Goal: Task Accomplishment & Management: Manage account settings

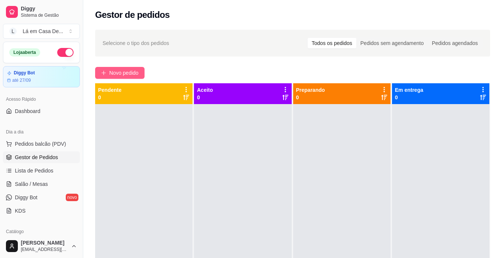
click at [121, 76] on span "Novo pedido" at bounding box center [123, 73] width 29 height 8
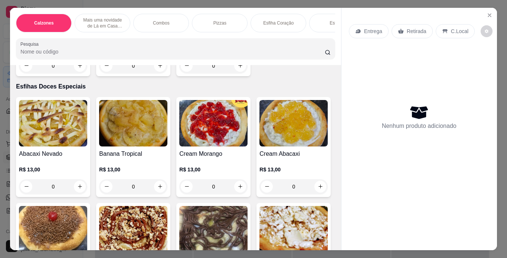
scroll to position [2377, 0]
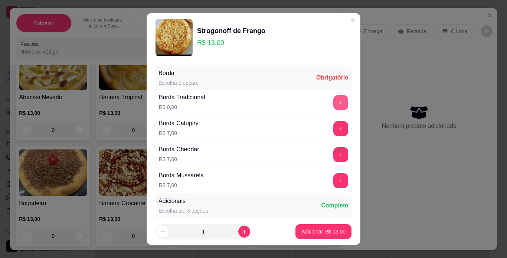
click at [334, 101] on button "+" at bounding box center [341, 102] width 15 height 15
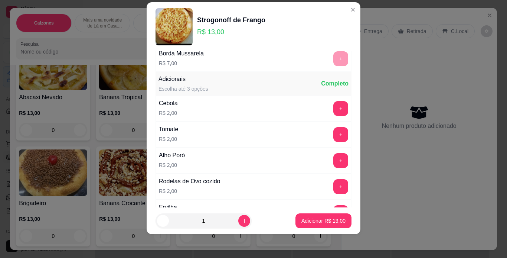
scroll to position [131, 0]
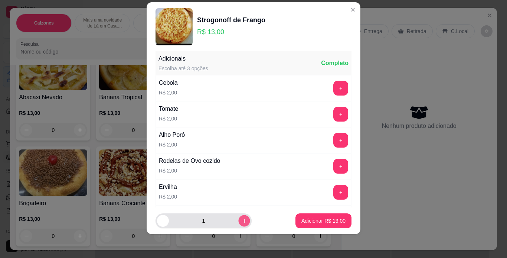
click at [242, 221] on icon "increase-product-quantity" at bounding box center [245, 221] width 6 height 6
type input "3"
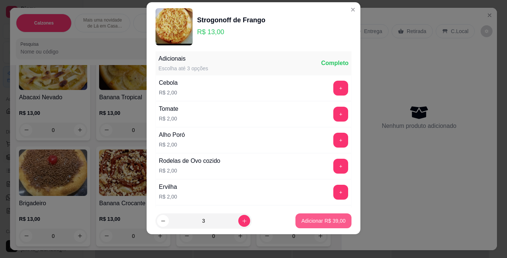
click at [314, 221] on p "Adicionar R$ 39,00" at bounding box center [324, 220] width 44 height 7
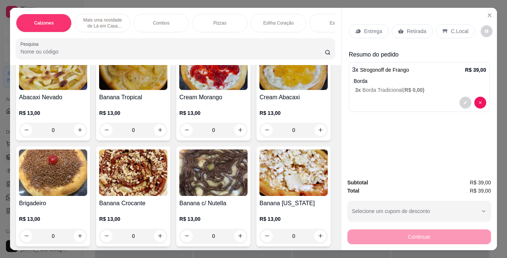
click at [367, 30] on p "Entrega" at bounding box center [373, 30] width 18 height 7
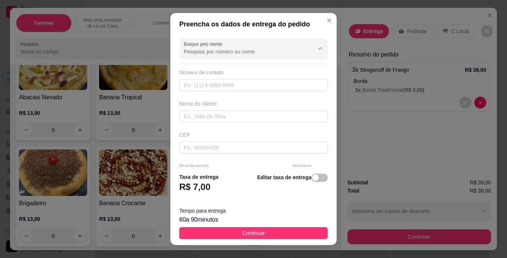
click at [227, 51] on input "Busque pelo cliente" at bounding box center [243, 51] width 119 height 7
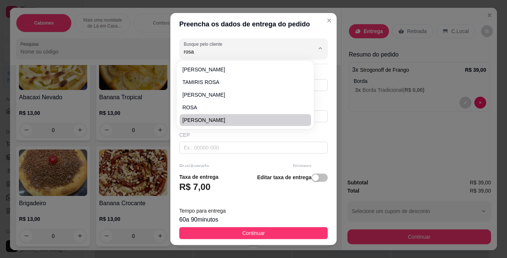
click at [204, 121] on span "[PERSON_NAME]" at bounding box center [242, 119] width 118 height 7
type input "[PERSON_NAME]"
type input "16992490384"
type input "[PERSON_NAME]"
type input "15900000"
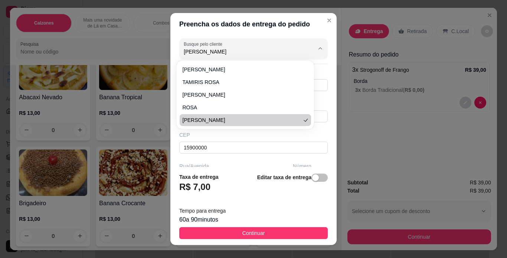
type input "323"
type input "Taquaritinga"
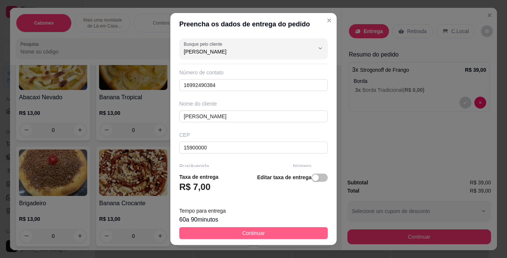
type input "[PERSON_NAME]"
click at [279, 234] on button "Continuar" at bounding box center [253, 233] width 149 height 12
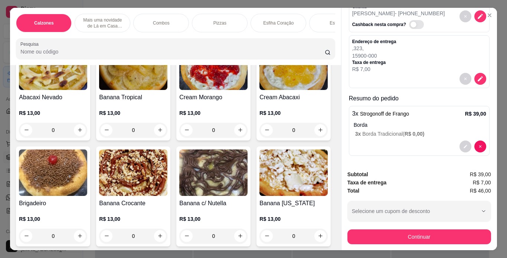
scroll to position [45, 0]
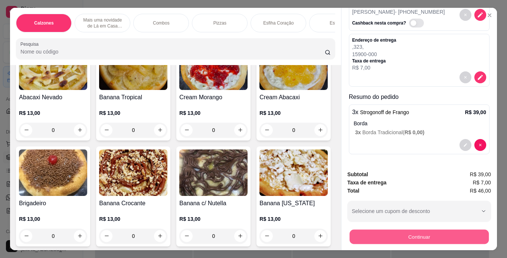
click at [439, 231] on button "Continuar" at bounding box center [419, 237] width 139 height 14
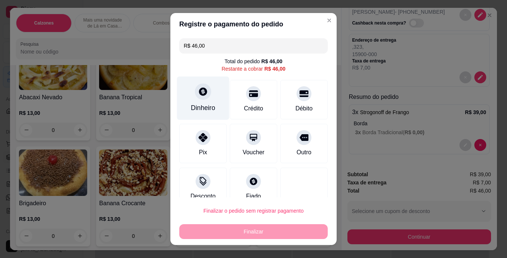
click at [199, 94] on icon at bounding box center [203, 91] width 8 height 8
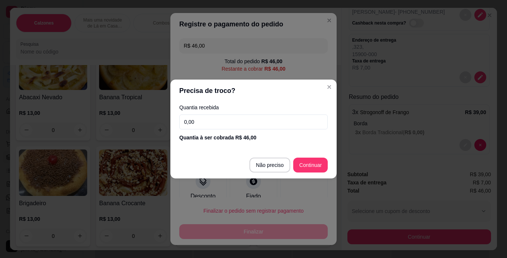
click at [196, 122] on input "0,00" at bounding box center [253, 121] width 149 height 15
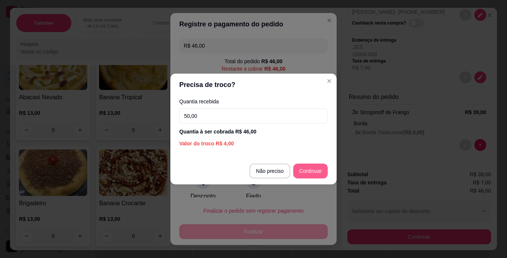
type input "50,00"
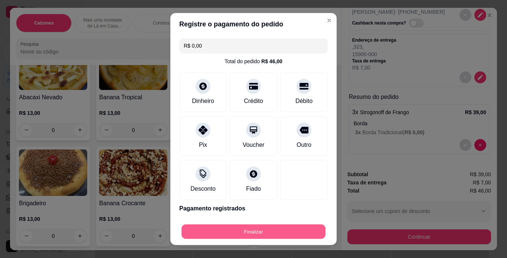
click at [293, 228] on button "Finalizar" at bounding box center [254, 231] width 144 height 14
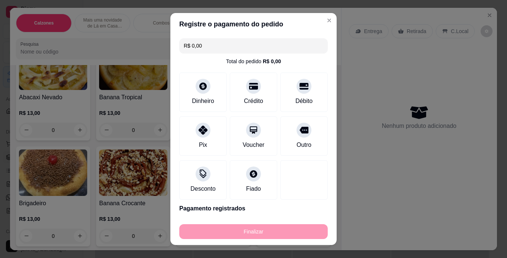
type input "-R$ 46,00"
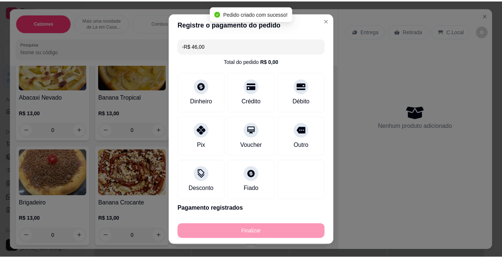
scroll to position [0, 0]
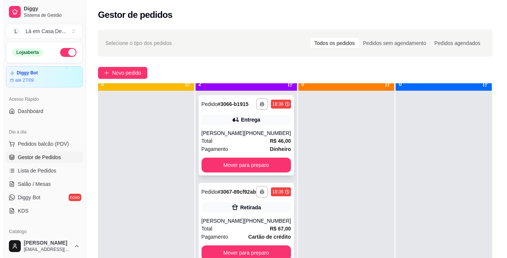
scroll to position [21, 0]
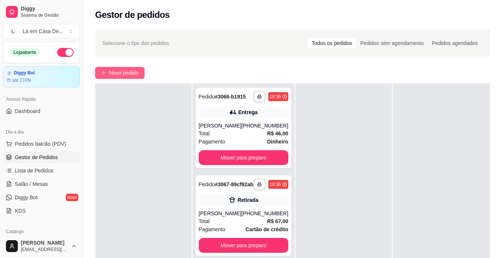
click at [128, 75] on span "Novo pedido" at bounding box center [123, 73] width 29 height 8
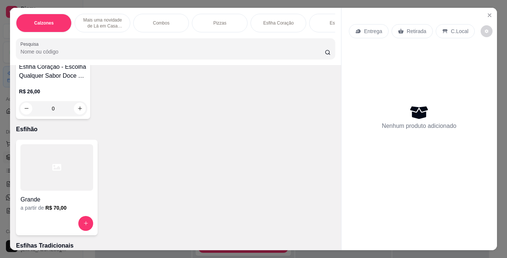
scroll to position [631, 0]
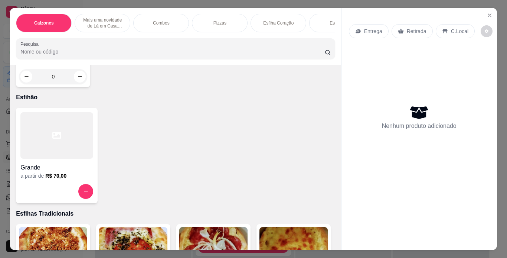
click at [55, 140] on div at bounding box center [56, 135] width 73 height 46
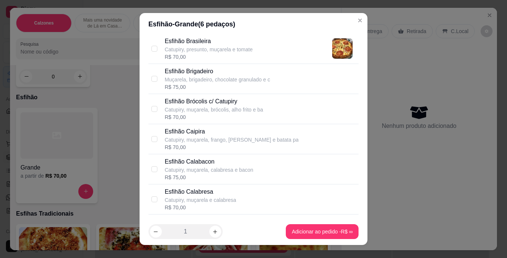
scroll to position [334, 0]
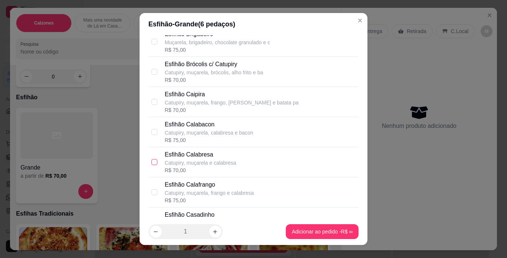
click at [152, 162] on input "checkbox" at bounding box center [155, 162] width 6 height 6
checkbox input "true"
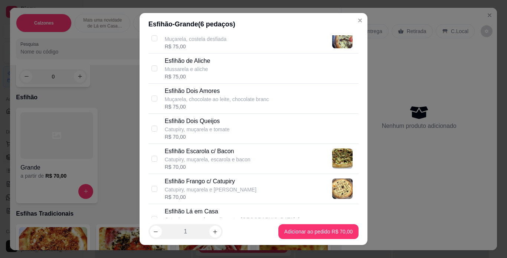
scroll to position [706, 0]
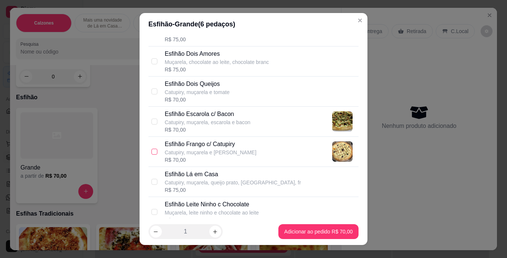
click at [153, 151] on input "checkbox" at bounding box center [155, 152] width 6 height 6
checkbox input "true"
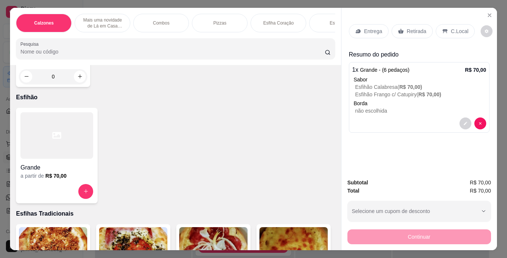
click at [386, 83] on p "Esfihão Calabresa ( R$ 70,00 )" at bounding box center [420, 86] width 131 height 7
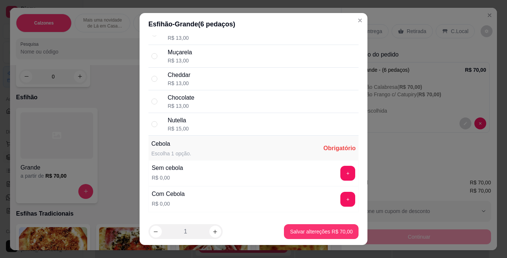
scroll to position [1412, 0]
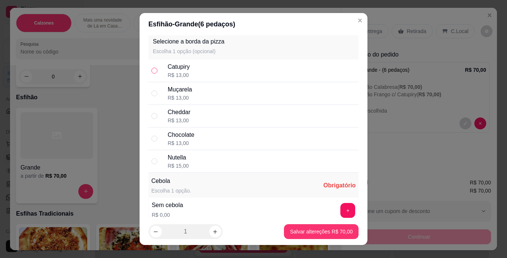
click at [152, 69] on input "radio" at bounding box center [155, 71] width 6 height 6
radio input "true"
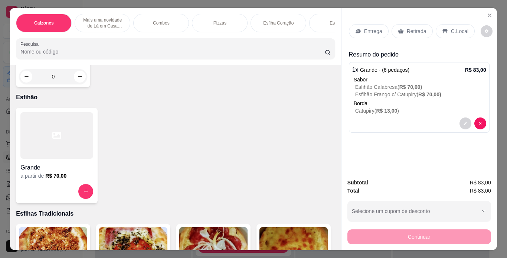
click at [371, 27] on p "Entrega" at bounding box center [373, 30] width 18 height 7
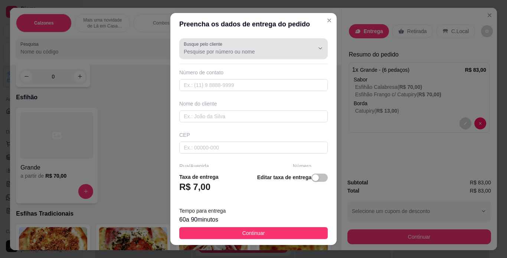
click at [219, 53] on input "Busque pelo cliente" at bounding box center [243, 51] width 119 height 7
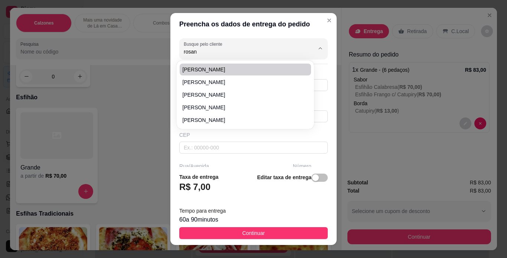
click at [209, 69] on span "[PERSON_NAME]" at bounding box center [242, 69] width 118 height 7
type input "[PERSON_NAME]"
type input "16996217046"
type input "[PERSON_NAME]"
type input "ZELIDE GOBBATO CAFFE"
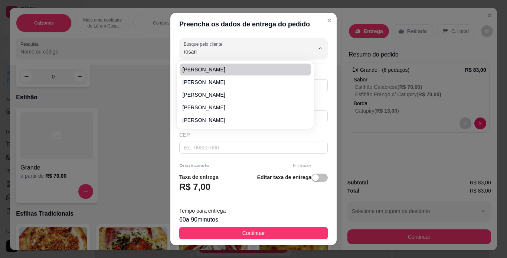
type input "12"
type input "[PERSON_NAME]"
type input "TAQUARITINGA"
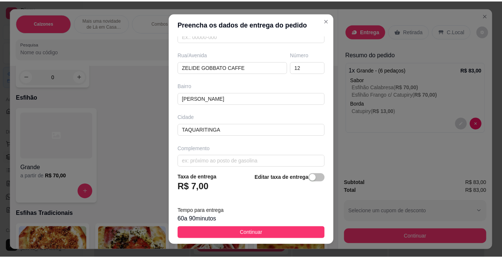
scroll to position [118, 0]
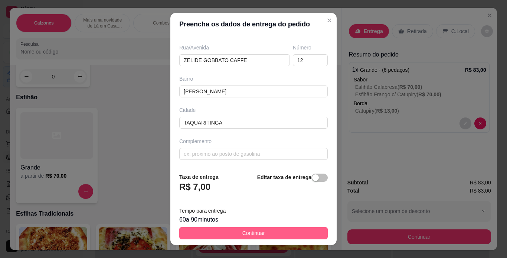
type input "[PERSON_NAME]"
click at [276, 233] on button "Continuar" at bounding box center [253, 233] width 149 height 12
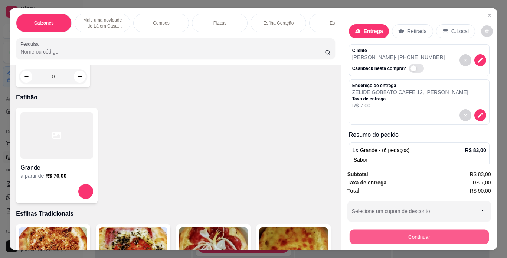
click at [447, 237] on button "Continuar" at bounding box center [419, 237] width 139 height 14
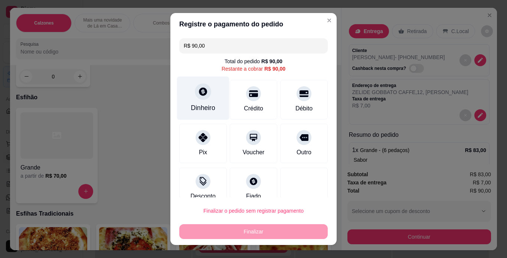
click at [195, 98] on div at bounding box center [203, 91] width 16 height 16
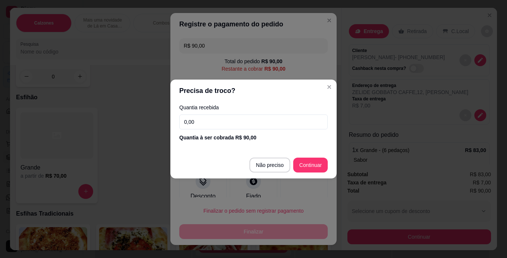
click at [196, 123] on input "0,00" at bounding box center [253, 121] width 149 height 15
type input "100,00"
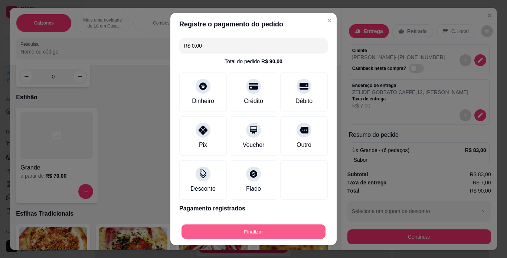
click at [288, 230] on button "Finalizar" at bounding box center [254, 231] width 144 height 14
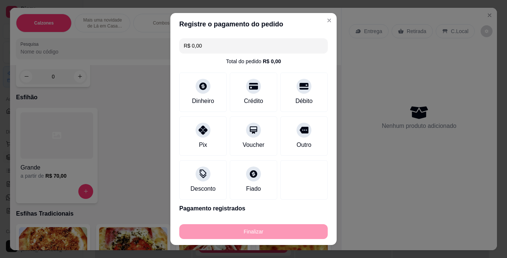
type input "-R$ 90,00"
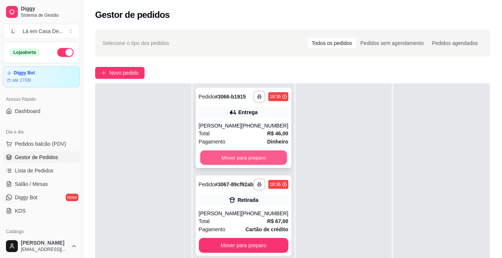
click at [234, 165] on button "Mover para preparo" at bounding box center [243, 157] width 87 height 14
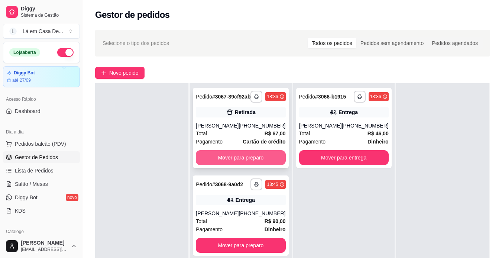
click at [225, 165] on button "Mover para preparo" at bounding box center [241, 157] width 90 height 15
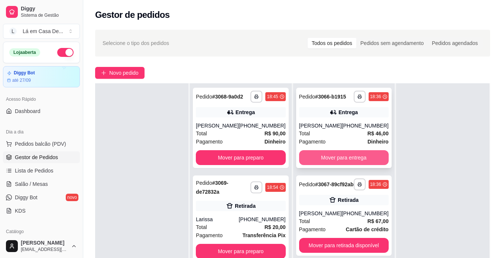
click at [334, 154] on button "Mover para entrega" at bounding box center [344, 157] width 90 height 15
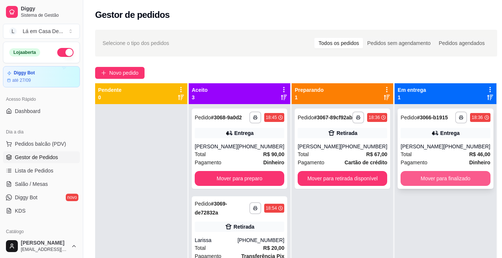
click at [422, 175] on button "Mover para finalizado" at bounding box center [445, 178] width 90 height 15
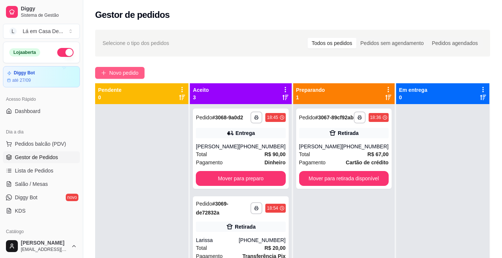
click at [131, 71] on span "Novo pedido" at bounding box center [123, 73] width 29 height 8
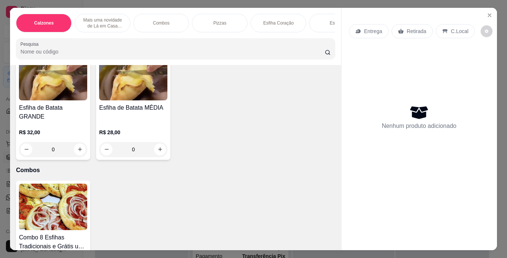
scroll to position [111, 0]
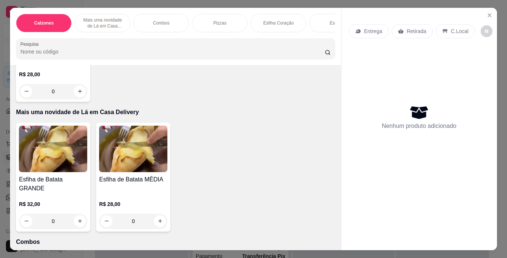
click at [118, 172] on img at bounding box center [133, 149] width 68 height 46
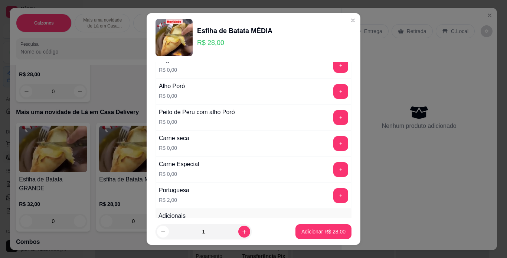
scroll to position [1152, 0]
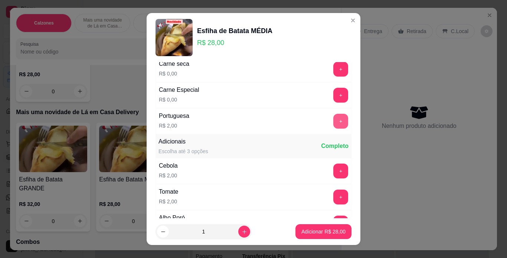
click at [334, 123] on button "+" at bounding box center [341, 121] width 15 height 15
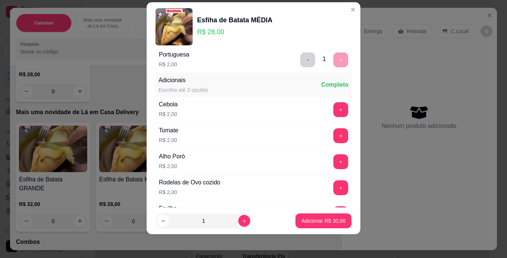
scroll to position [1224, 0]
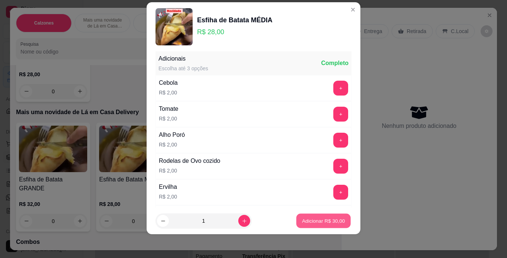
click at [319, 222] on p "Adicionar R$ 30,00" at bounding box center [323, 220] width 43 height 7
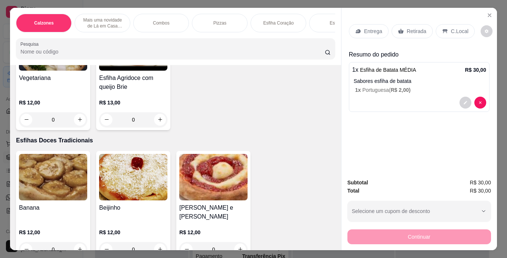
scroll to position [2192, 0]
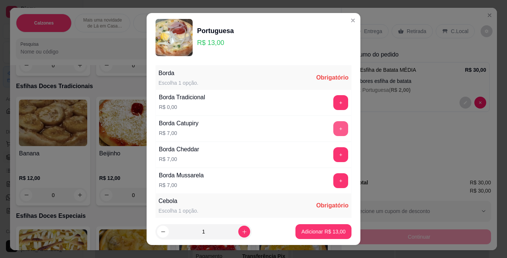
click at [334, 130] on button "+" at bounding box center [341, 128] width 15 height 15
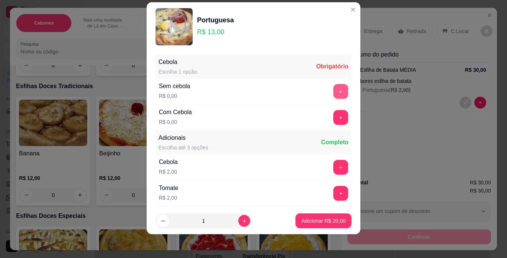
scroll to position [131, 0]
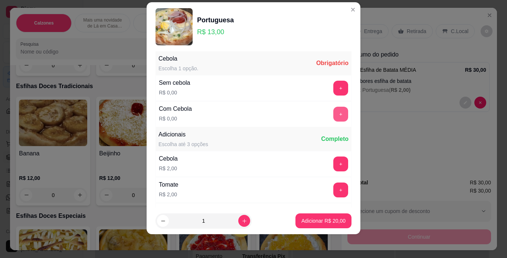
click at [334, 115] on button "+" at bounding box center [341, 114] width 15 height 15
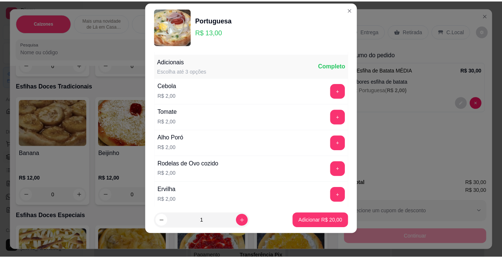
scroll to position [207, 0]
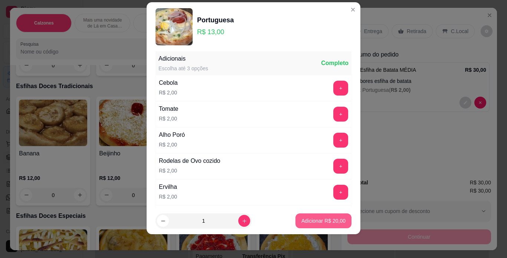
click at [320, 223] on p "Adicionar R$ 20,00" at bounding box center [324, 220] width 44 height 7
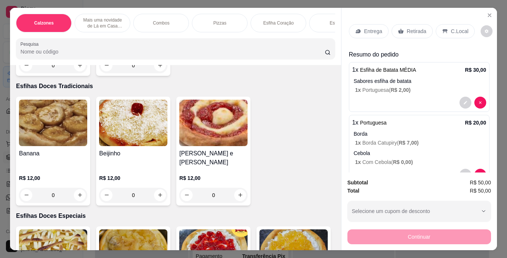
click at [407, 27] on p "Retirada" at bounding box center [417, 30] width 20 height 7
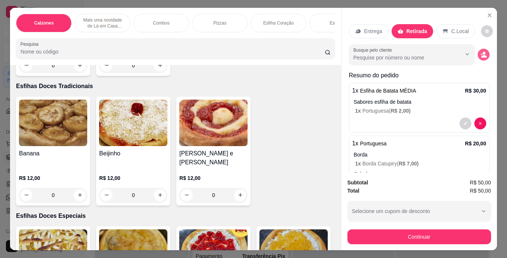
click at [481, 51] on icon "decrease-product-quantity" at bounding box center [484, 54] width 7 height 7
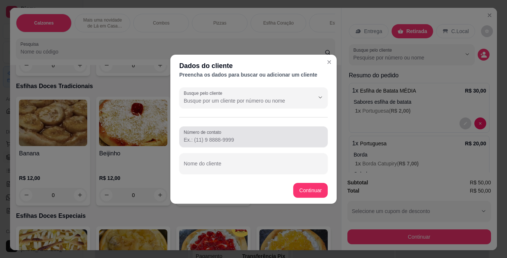
click at [202, 137] on input "Número de contato" at bounding box center [254, 139] width 140 height 7
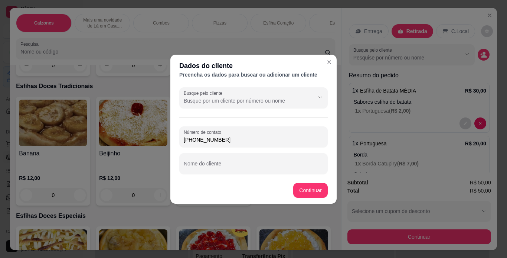
type input "[PHONE_NUMBER]"
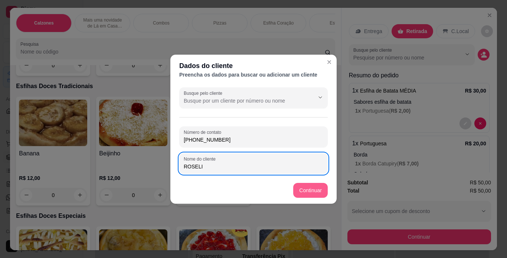
type input "ROSELI"
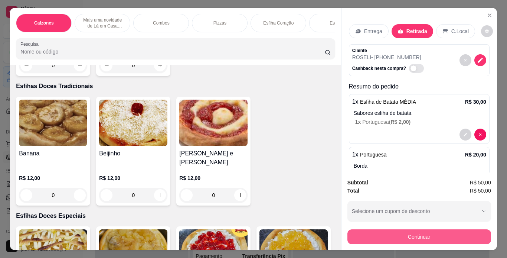
click at [458, 234] on button "Continuar" at bounding box center [420, 236] width 144 height 15
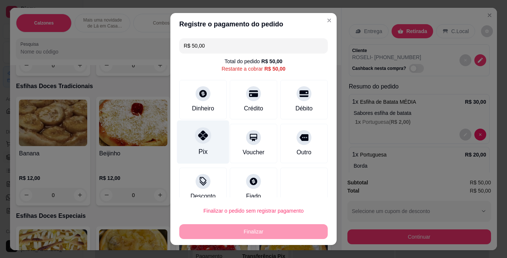
click at [206, 137] on div at bounding box center [203, 135] width 16 height 16
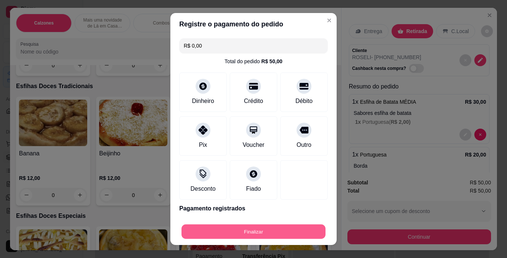
click at [230, 233] on button "Finalizar" at bounding box center [254, 231] width 144 height 14
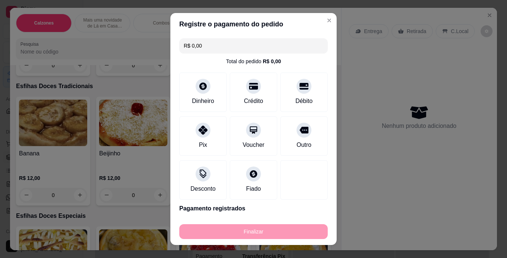
type input "-R$ 50,00"
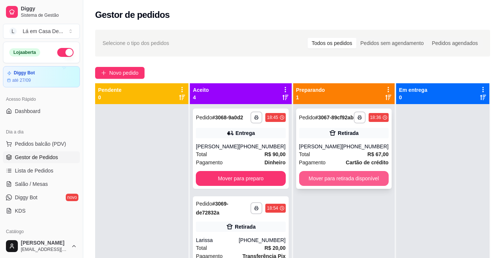
click at [333, 186] on button "Mover para retirada disponível" at bounding box center [344, 178] width 90 height 15
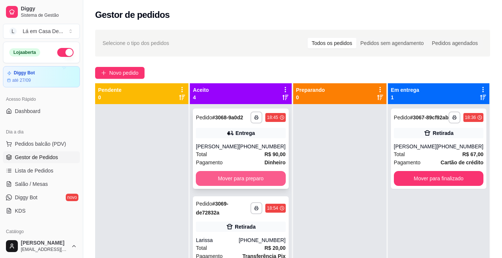
click at [236, 186] on button "Mover para preparo" at bounding box center [241, 178] width 90 height 15
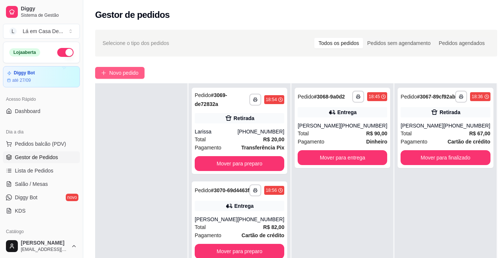
click at [127, 68] on button "Novo pedido" at bounding box center [119, 73] width 49 height 12
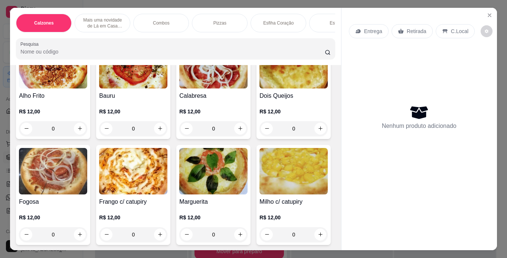
scroll to position [817, 0]
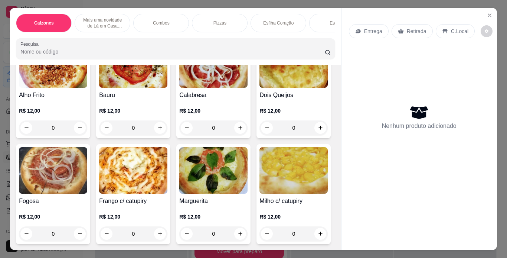
click at [260, 88] on img at bounding box center [294, 64] width 68 height 46
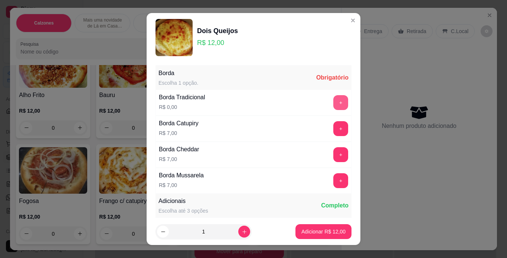
click at [334, 103] on button "+" at bounding box center [341, 102] width 15 height 15
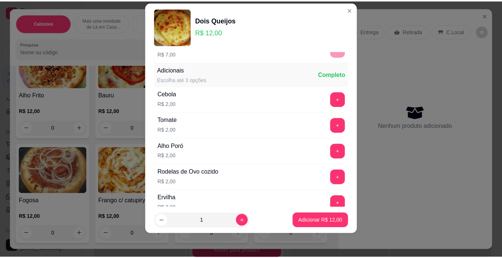
scroll to position [131, 0]
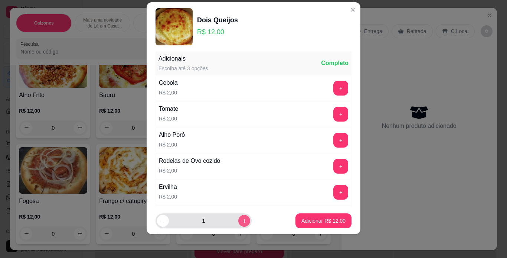
click at [238, 224] on button "increase-product-quantity" at bounding box center [244, 221] width 12 height 12
type input "2"
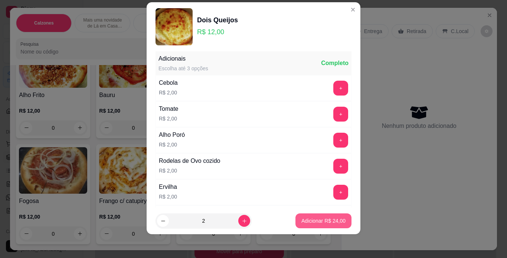
click at [321, 223] on p "Adicionar R$ 24,00" at bounding box center [324, 220] width 44 height 7
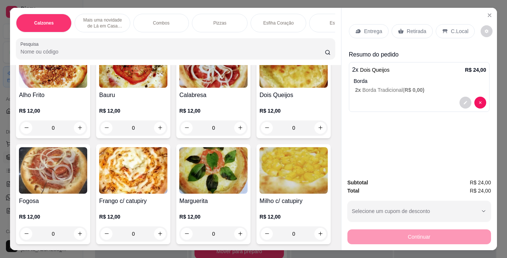
click at [370, 27] on p "Entrega" at bounding box center [373, 30] width 18 height 7
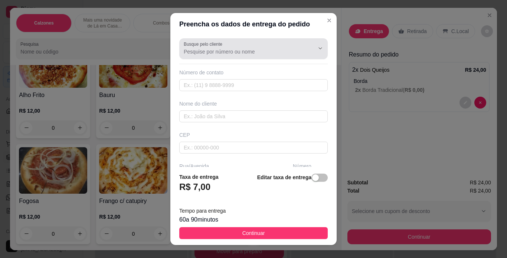
click at [202, 52] on input "Busque pelo cliente" at bounding box center [243, 51] width 119 height 7
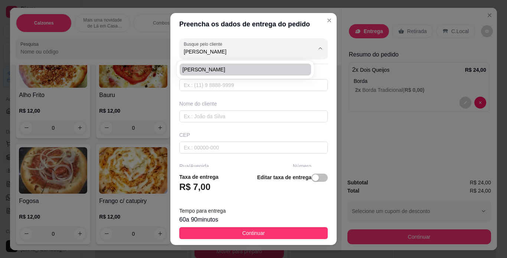
click at [212, 70] on span "[PERSON_NAME]" at bounding box center [242, 69] width 118 height 7
type input "[PERSON_NAME]"
type input "16991755016"
type input "[PERSON_NAME]"
type input "RUA [PERSON_NAME]"
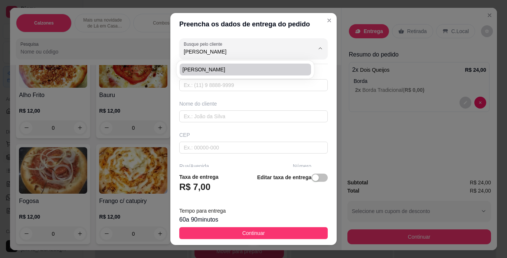
type input "203"
type input "[GEOGRAPHIC_DATA]"
type input "TAQUARITINGA"
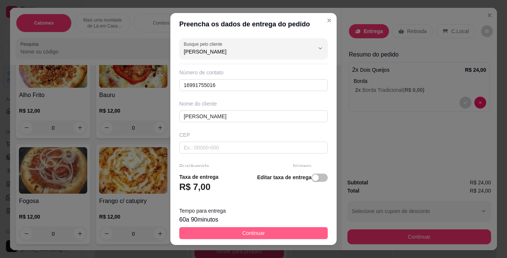
type input "[PERSON_NAME]"
click at [259, 232] on span "Continuar" at bounding box center [254, 233] width 23 height 8
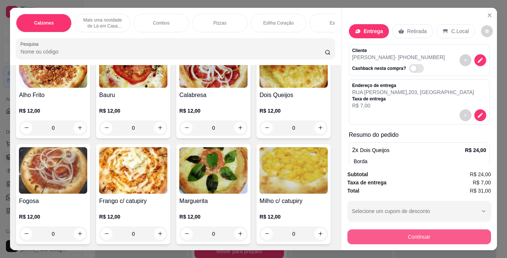
click at [429, 232] on button "Continuar" at bounding box center [420, 236] width 144 height 15
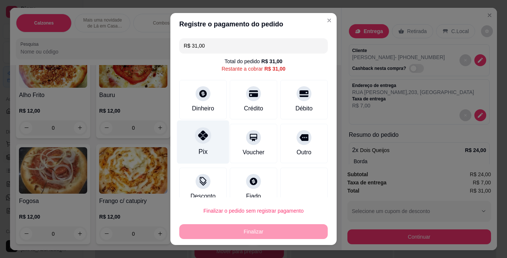
click at [196, 142] on div at bounding box center [203, 135] width 16 height 16
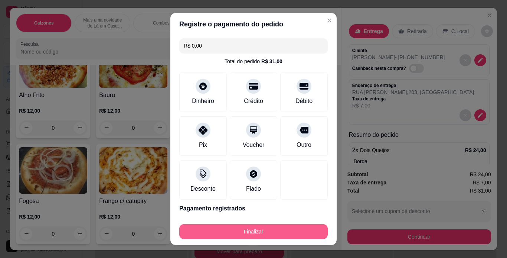
click at [272, 227] on button "Finalizar" at bounding box center [253, 231] width 149 height 15
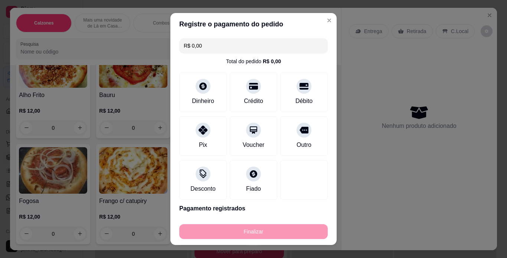
type input "-R$ 31,00"
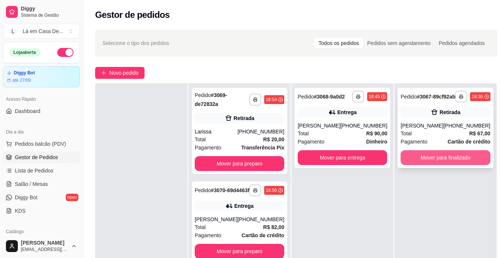
click at [430, 165] on button "Mover para finalizado" at bounding box center [445, 157] width 90 height 15
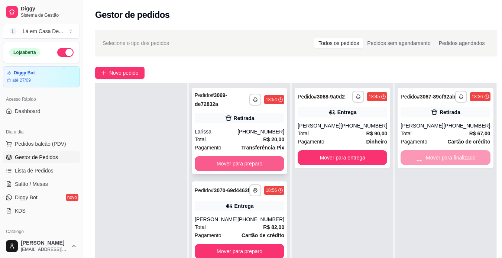
click at [214, 161] on button "Mover para preparo" at bounding box center [240, 163] width 90 height 15
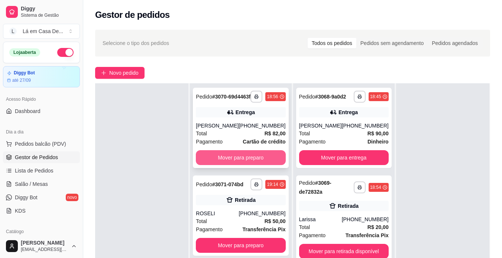
click at [220, 163] on button "Mover para preparo" at bounding box center [241, 157] width 90 height 15
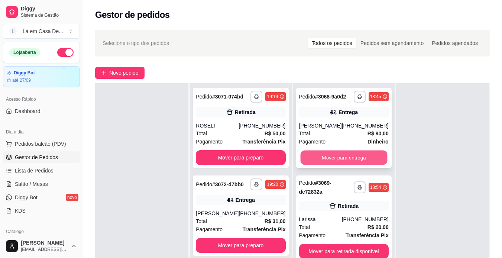
click at [324, 165] on button "Mover para entrega" at bounding box center [343, 157] width 87 height 14
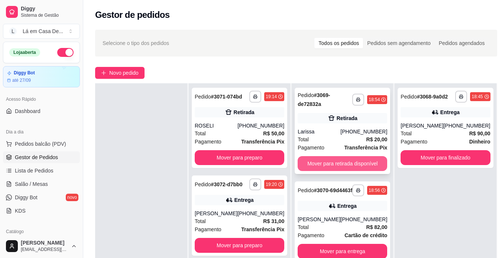
click at [352, 163] on button "Mover para retirada disponível" at bounding box center [343, 163] width 90 height 15
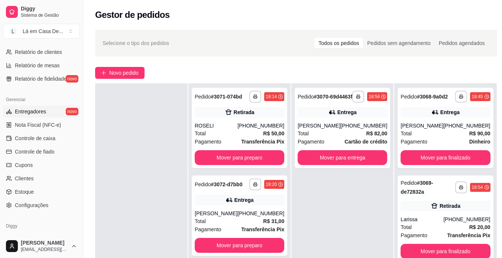
scroll to position [260, 0]
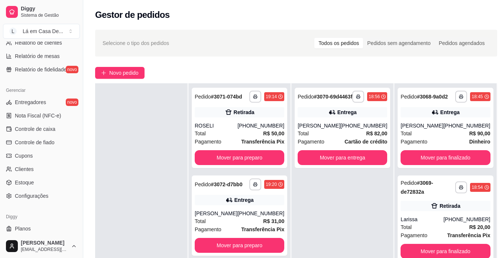
drag, startPoint x: 80, startPoint y: 168, endPoint x: 87, endPoint y: 76, distance: 92.4
click at [87, 76] on div "**********" at bounding box center [251, 185] width 502 height 371
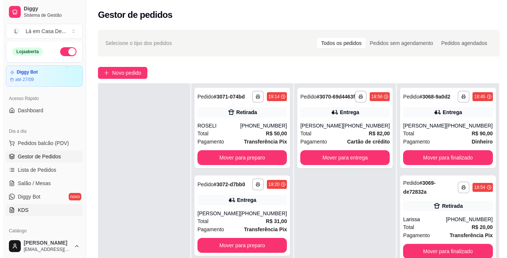
scroll to position [0, 0]
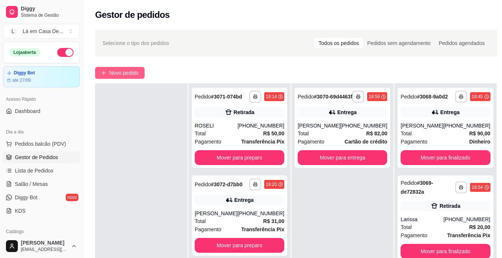
click at [128, 72] on span "Novo pedido" at bounding box center [123, 73] width 29 height 8
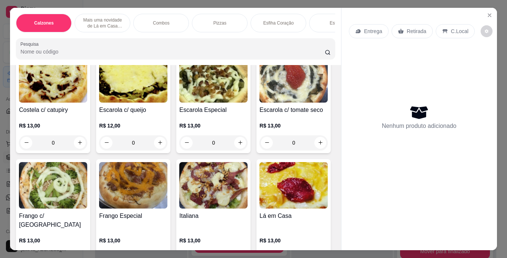
scroll to position [1486, 0]
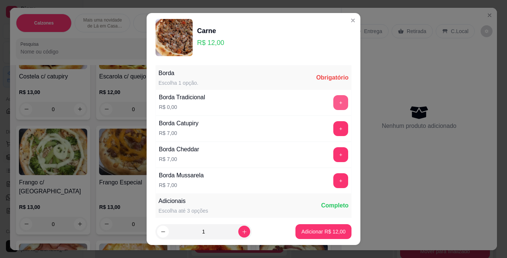
click at [334, 103] on button "+" at bounding box center [341, 102] width 15 height 15
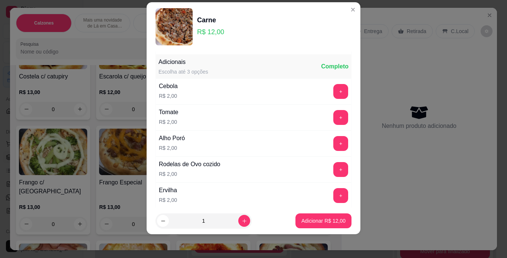
scroll to position [131, 0]
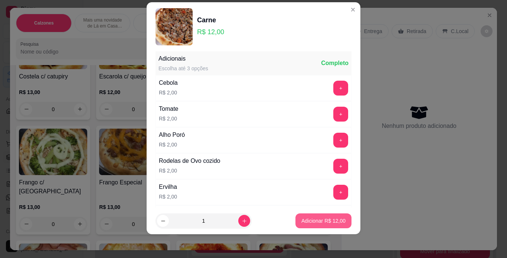
click at [310, 220] on p "Adicionar R$ 12,00" at bounding box center [324, 220] width 44 height 7
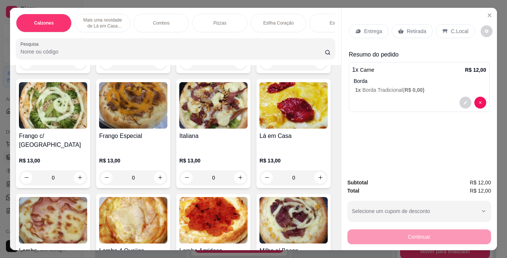
scroll to position [1560, 0]
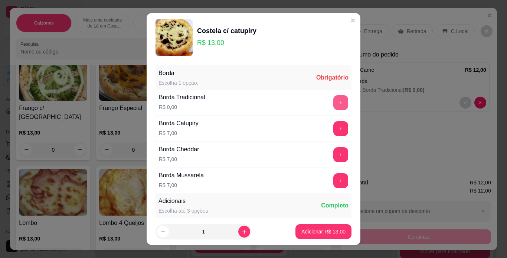
click at [334, 105] on button "+" at bounding box center [341, 102] width 15 height 15
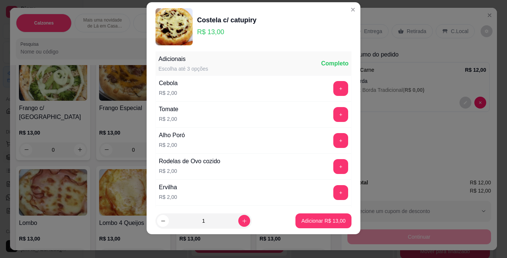
scroll to position [131, 0]
click at [307, 223] on p "Adicionar R$ 13,00" at bounding box center [324, 220] width 44 height 7
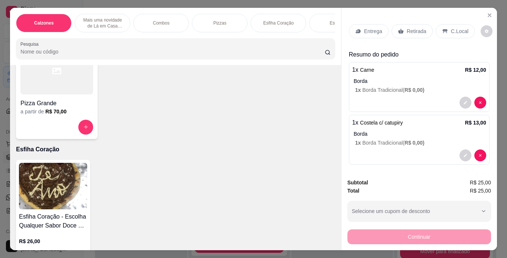
scroll to position [446, 0]
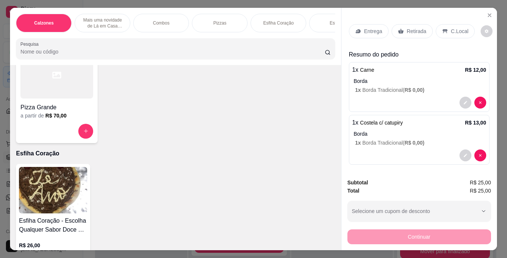
click at [56, 183] on img at bounding box center [53, 190] width 68 height 46
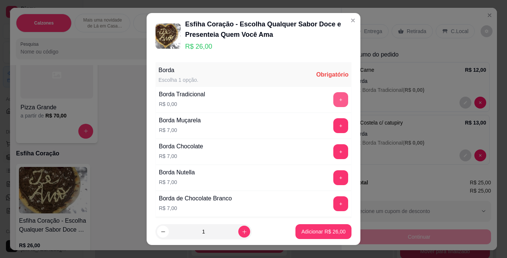
click at [334, 100] on button "+" at bounding box center [341, 99] width 15 height 15
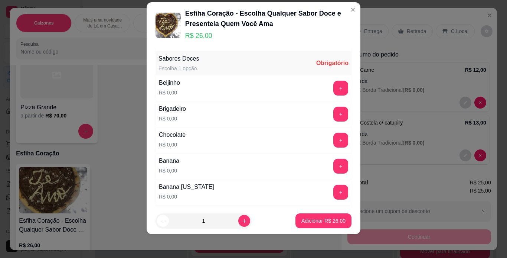
scroll to position [158, 0]
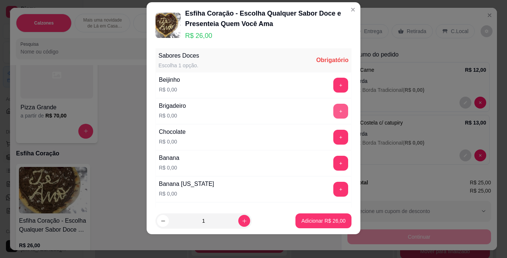
click at [334, 112] on button "+" at bounding box center [341, 111] width 15 height 15
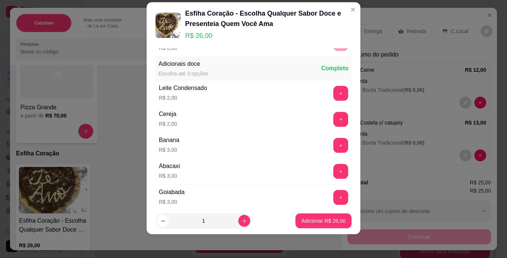
scroll to position [571, 0]
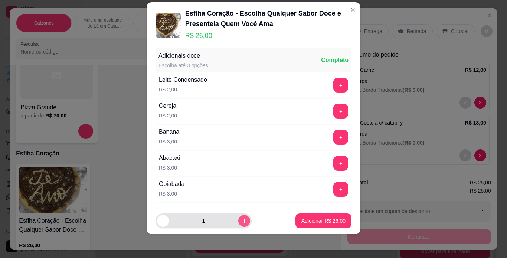
click at [242, 222] on icon "increase-product-quantity" at bounding box center [245, 221] width 6 height 6
type input "2"
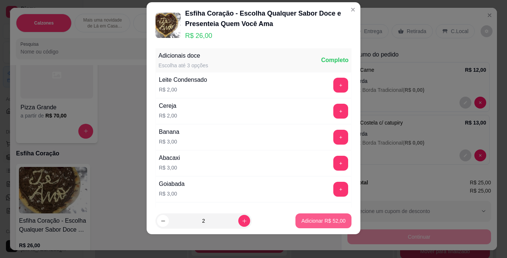
click at [310, 220] on p "Adicionar R$ 52,00" at bounding box center [324, 220] width 44 height 7
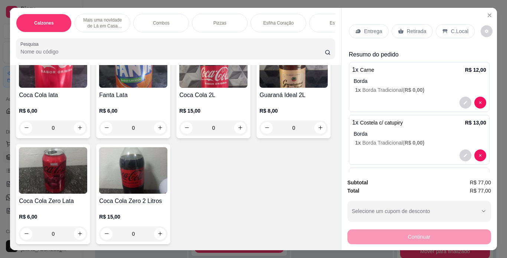
scroll to position [3463, 0]
click at [211, 88] on img at bounding box center [213, 64] width 68 height 46
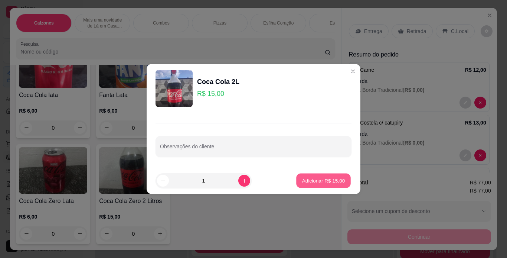
click at [327, 181] on p "Adicionar R$ 15,00" at bounding box center [323, 180] width 43 height 7
type input "1"
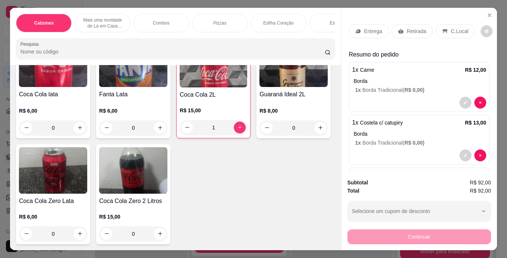
click at [373, 27] on p "Entrega" at bounding box center [373, 30] width 18 height 7
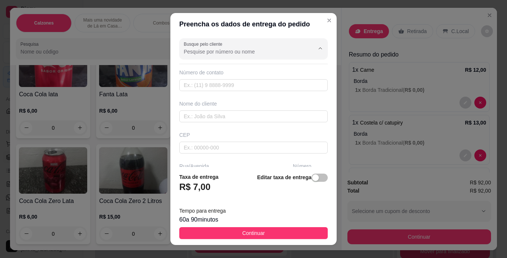
click at [210, 51] on input "Busque pelo cliente" at bounding box center [243, 51] width 119 height 7
type input "16994210705"
click at [192, 85] on input "text" at bounding box center [253, 85] width 149 height 12
type input "[PHONE_NUMBER]"
type input "[PERSON_NAME]"
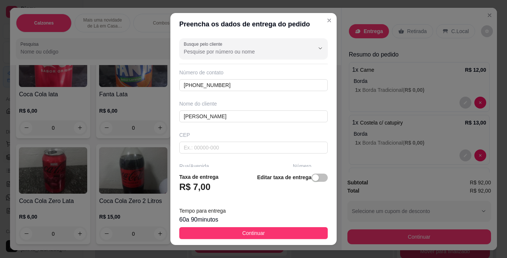
scroll to position [78, 0]
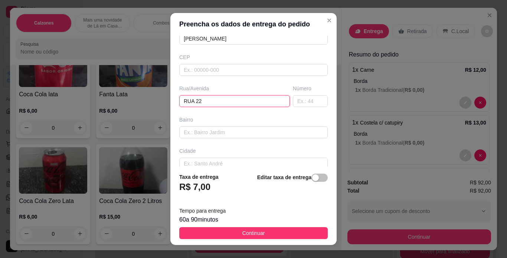
type input "RUA 22"
type input "06"
type input "TALAVASSO"
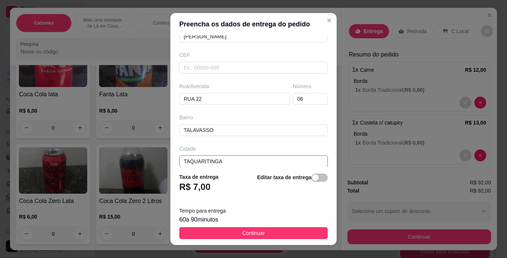
type input "TAQUARITINGA"
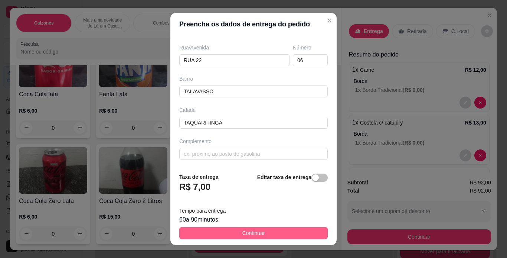
click at [278, 234] on button "Continuar" at bounding box center [253, 233] width 149 height 12
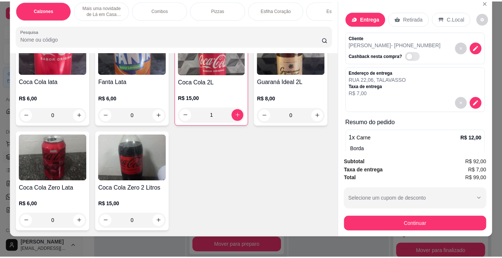
scroll to position [19, 0]
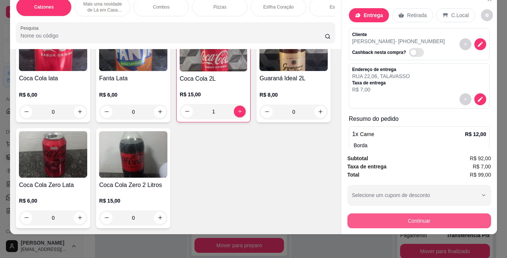
click at [448, 213] on button "Continuar" at bounding box center [420, 220] width 144 height 15
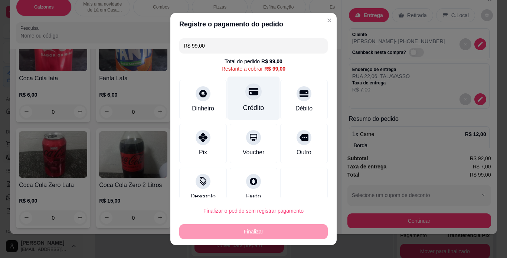
click at [247, 99] on div at bounding box center [254, 91] width 16 height 16
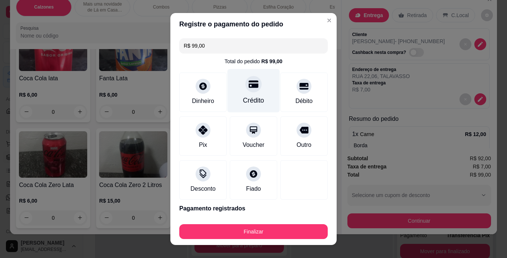
type input "R$ 0,00"
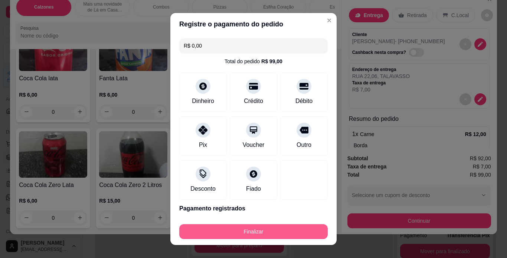
click at [275, 233] on button "Finalizar" at bounding box center [253, 231] width 149 height 15
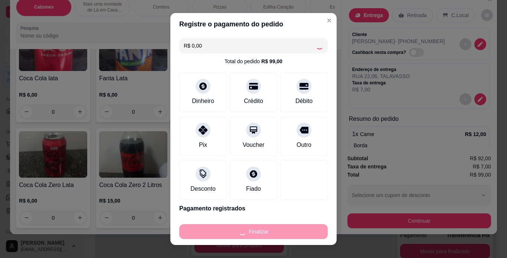
type input "0"
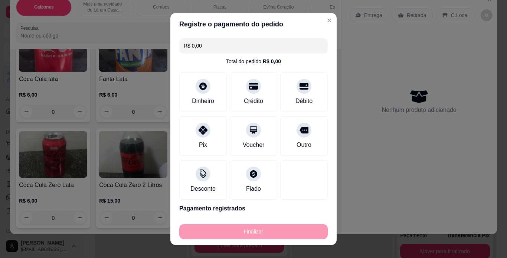
type input "-R$ 99,00"
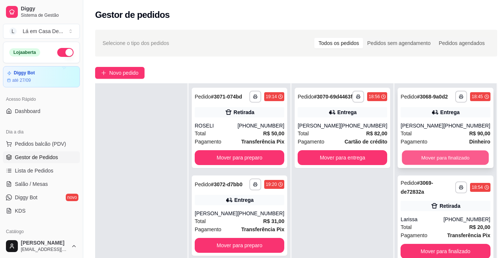
click at [442, 165] on button "Mover para finalizado" at bounding box center [445, 157] width 87 height 14
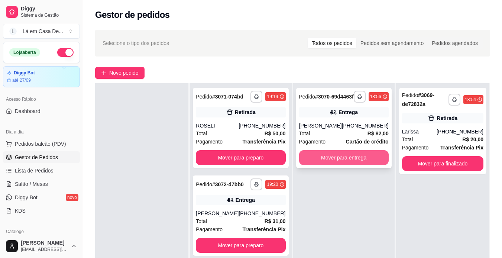
click at [316, 161] on button "Mover para entrega" at bounding box center [344, 157] width 90 height 15
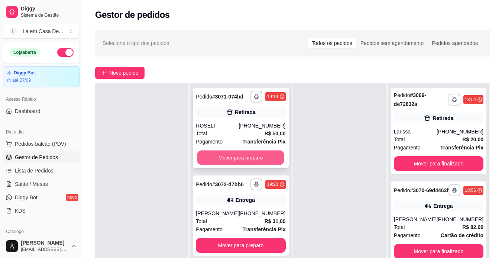
click at [217, 160] on button "Mover para preparo" at bounding box center [240, 157] width 87 height 14
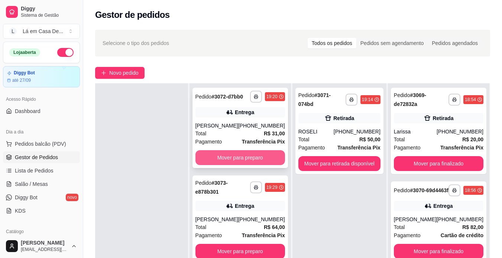
click at [211, 165] on button "Mover para preparo" at bounding box center [240, 157] width 90 height 15
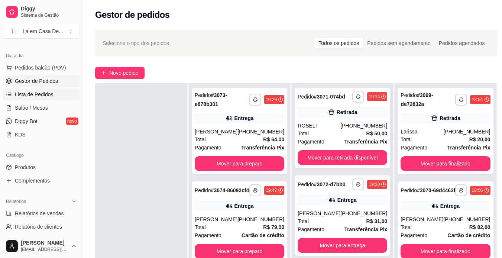
scroll to position [111, 0]
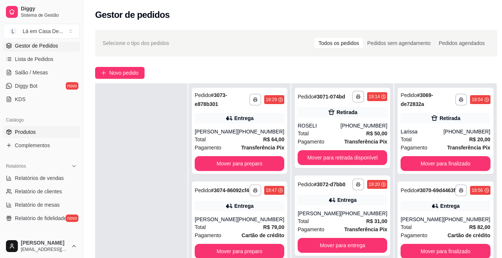
click at [35, 131] on span "Produtos" at bounding box center [25, 131] width 21 height 7
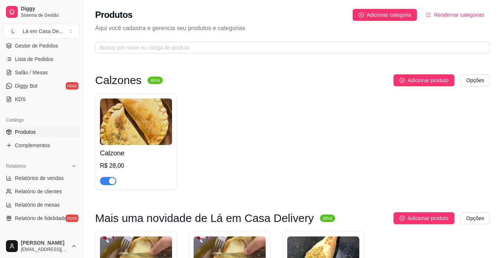
click at [110, 183] on div "button" at bounding box center [112, 181] width 7 height 7
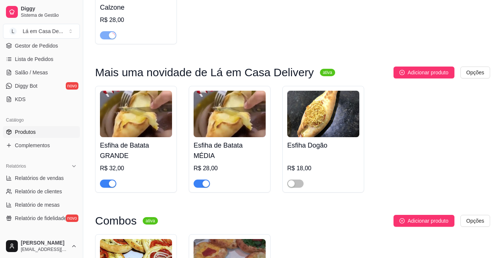
scroll to position [149, 0]
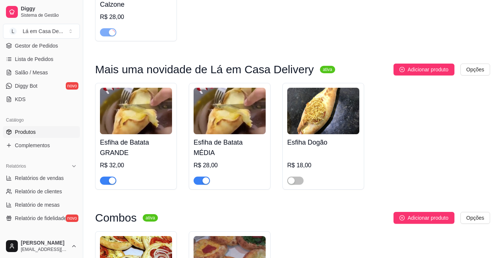
click at [113, 182] on div "button" at bounding box center [112, 180] width 7 height 7
click at [207, 182] on div "button" at bounding box center [205, 180] width 7 height 7
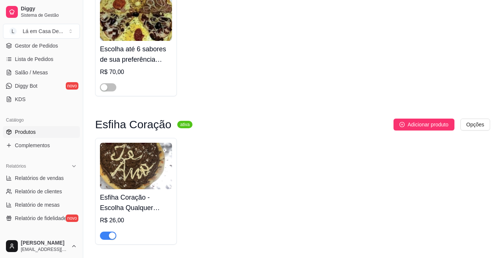
scroll to position [1969, 0]
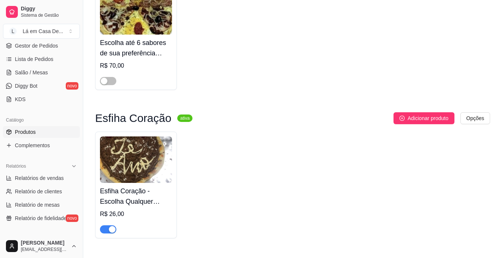
click at [113, 232] on div "button" at bounding box center [112, 229] width 7 height 7
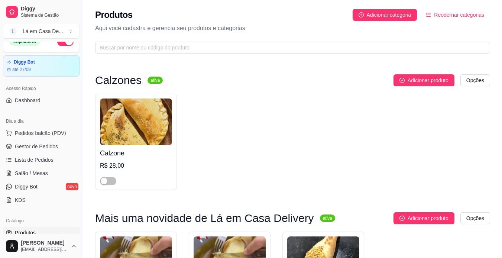
scroll to position [0, 0]
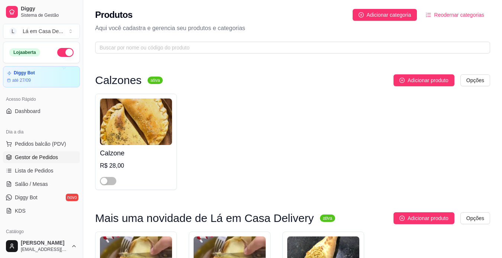
click at [39, 156] on span "Gestor de Pedidos" at bounding box center [36, 156] width 43 height 7
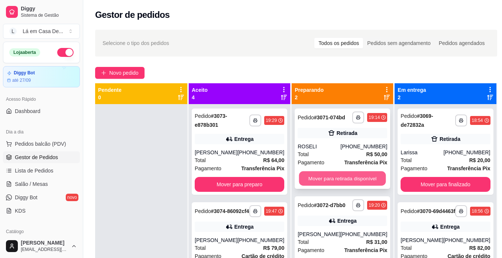
click at [342, 176] on button "Mover para retirada disponível" at bounding box center [342, 178] width 87 height 14
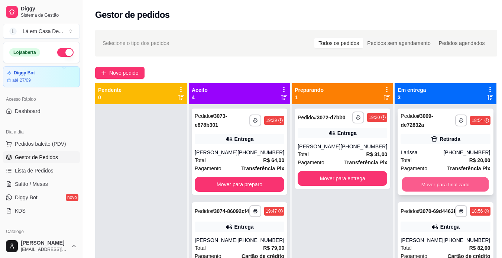
click at [440, 185] on button "Mover para finalizado" at bounding box center [445, 184] width 87 height 14
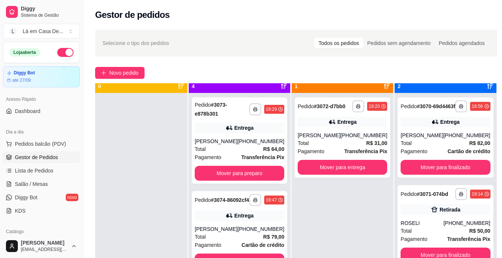
scroll to position [21, 0]
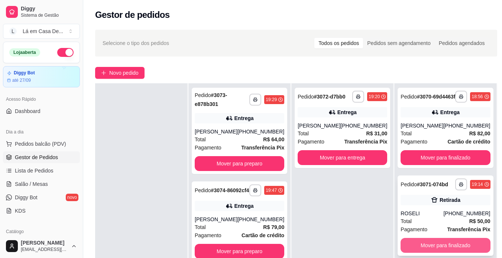
click at [448, 250] on button "Mover para finalizado" at bounding box center [445, 245] width 90 height 15
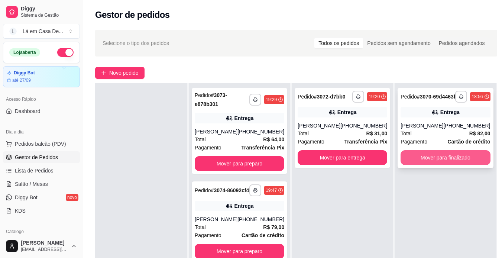
click at [441, 162] on button "Mover para finalizado" at bounding box center [445, 157] width 90 height 15
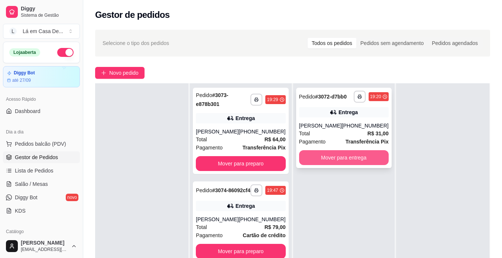
click at [334, 160] on button "Mover para entrega" at bounding box center [344, 157] width 90 height 15
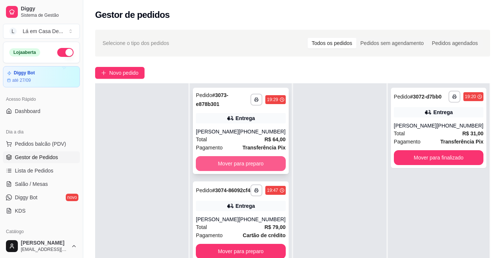
click at [224, 165] on button "Mover para preparo" at bounding box center [241, 163] width 90 height 15
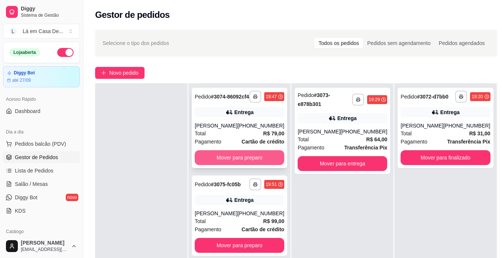
click at [230, 165] on button "Mover para preparo" at bounding box center [240, 157] width 90 height 15
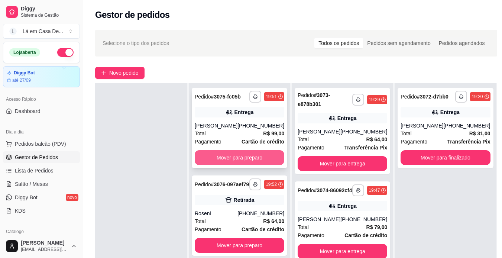
click at [227, 165] on button "Mover para preparo" at bounding box center [240, 157] width 90 height 15
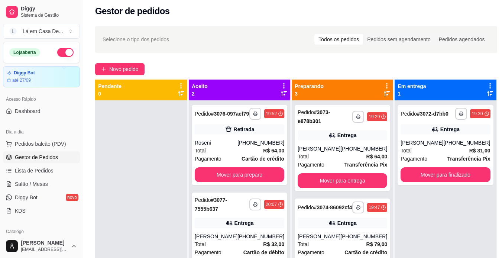
scroll to position [0, 0]
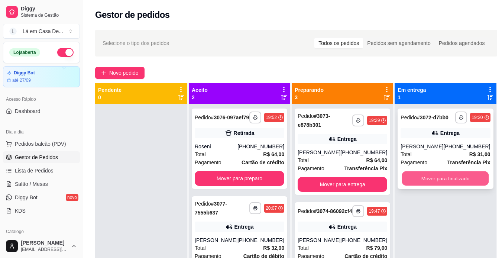
click at [425, 178] on button "Mover para finalizado" at bounding box center [445, 178] width 87 height 14
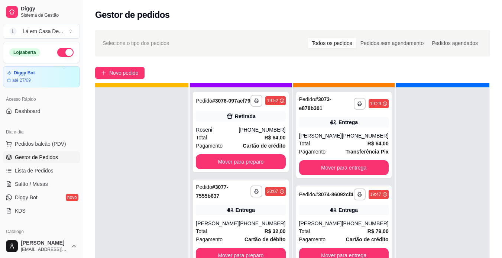
scroll to position [21, 0]
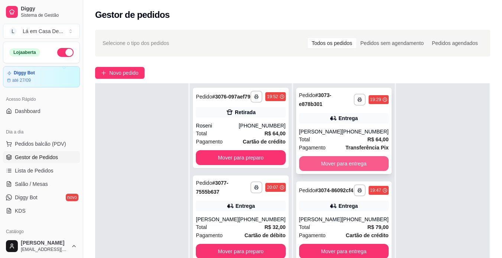
click at [319, 160] on button "Mover para entrega" at bounding box center [344, 163] width 90 height 15
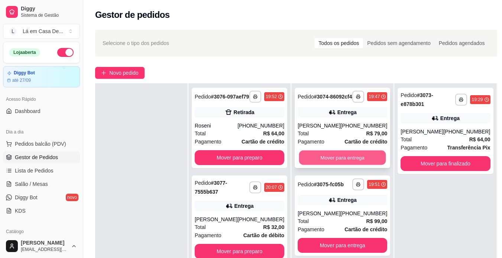
click at [323, 163] on button "Mover para entrega" at bounding box center [342, 157] width 87 height 14
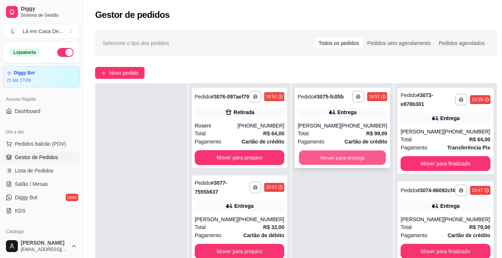
click at [337, 163] on button "Mover para entrega" at bounding box center [342, 157] width 87 height 14
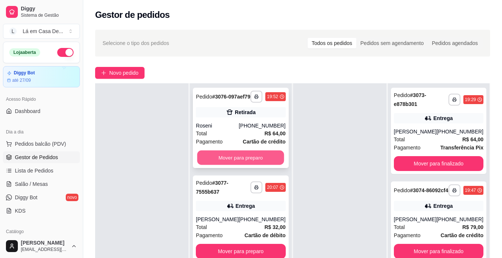
click at [230, 162] on button "Mover para preparo" at bounding box center [240, 157] width 87 height 14
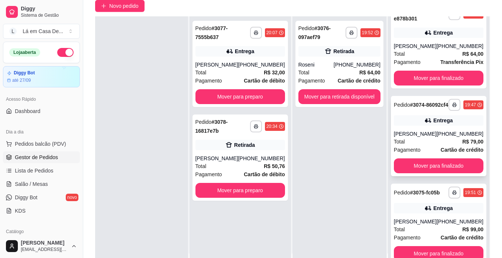
scroll to position [74, 0]
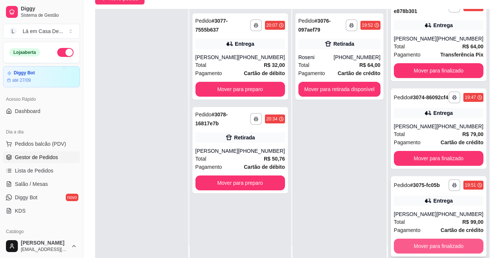
click at [436, 246] on button "Mover para finalizado" at bounding box center [439, 245] width 90 height 15
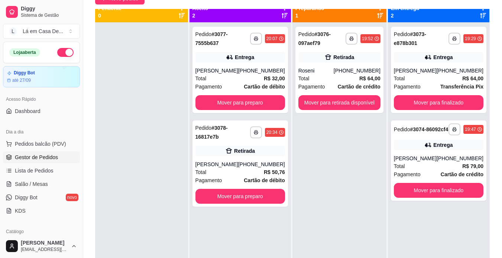
scroll to position [0, 0]
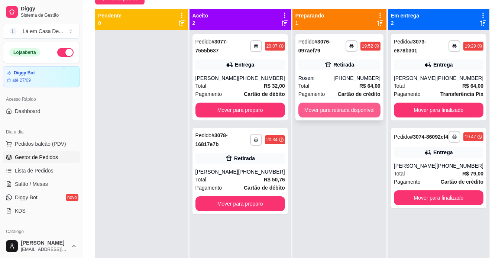
click at [329, 110] on button "Mover para retirada disponível" at bounding box center [339, 110] width 82 height 15
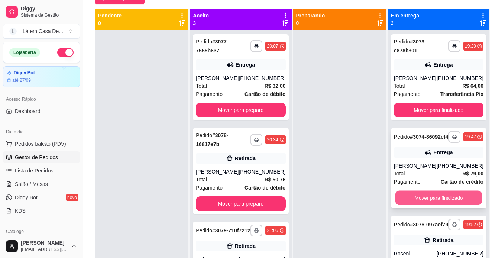
click at [449, 205] on button "Mover para finalizado" at bounding box center [438, 198] width 87 height 14
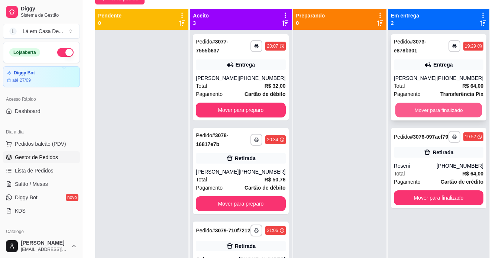
click at [421, 110] on button "Mover para finalizado" at bounding box center [438, 110] width 87 height 14
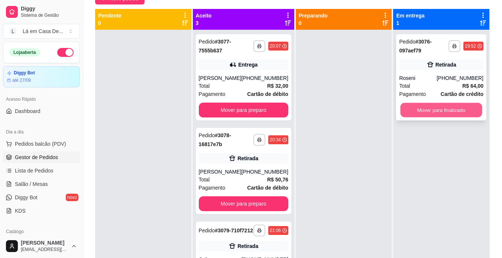
click at [422, 104] on button "Mover para finalizado" at bounding box center [441, 110] width 82 height 14
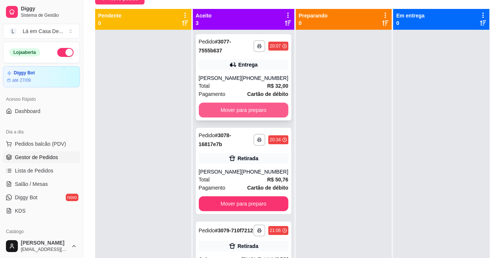
click at [234, 109] on button "Mover para preparo" at bounding box center [244, 110] width 90 height 15
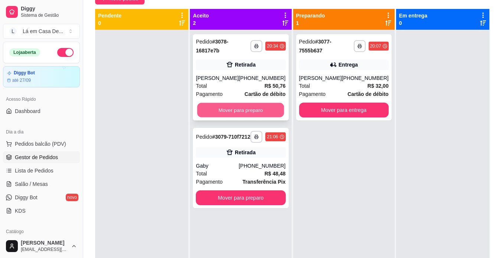
click at [220, 109] on button "Mover para preparo" at bounding box center [240, 110] width 87 height 14
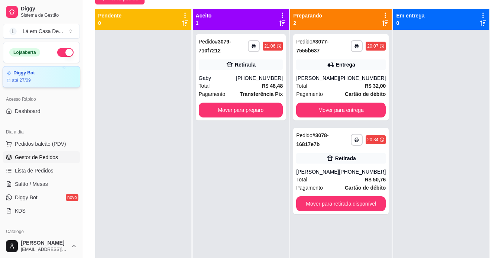
scroll to position [37, 0]
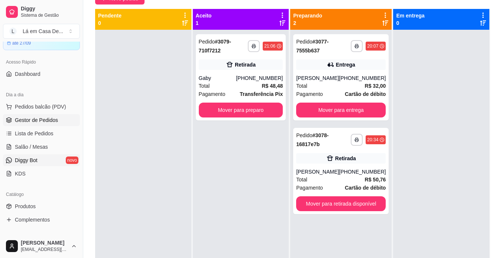
click at [47, 161] on link "Diggy Bot novo" at bounding box center [41, 160] width 77 height 12
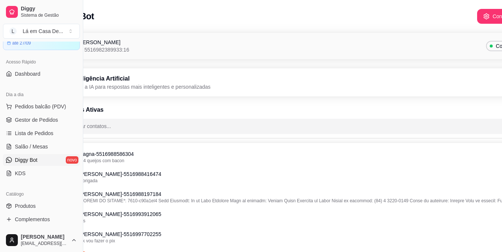
scroll to position [0, 83]
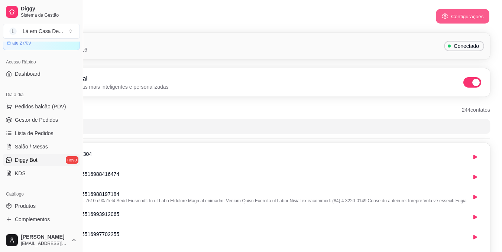
click at [461, 10] on button "Configurações" at bounding box center [462, 16] width 53 height 14
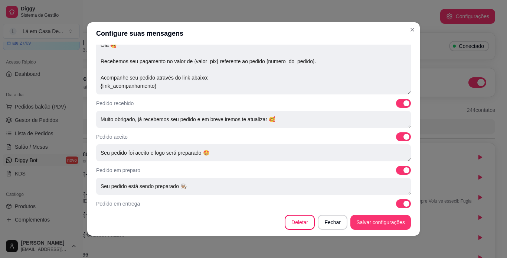
scroll to position [260, 0]
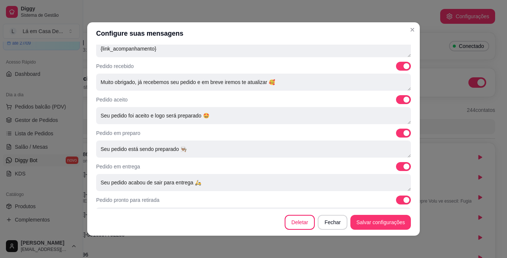
click at [404, 134] on span at bounding box center [407, 133] width 6 height 6
click at [398, 134] on input "checkbox" at bounding box center [398, 136] width 5 height 5
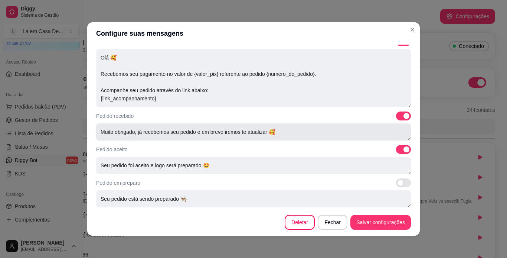
scroll to position [223, 0]
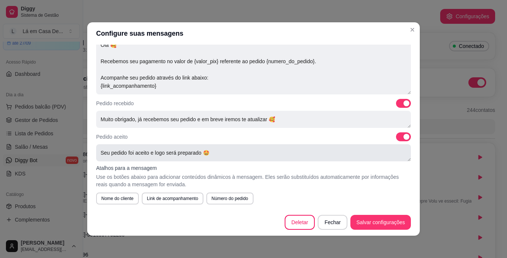
click at [395, 153] on textarea "Seu pedido foi aceito e logo será preparado 🤩" at bounding box center [253, 152] width 315 height 17
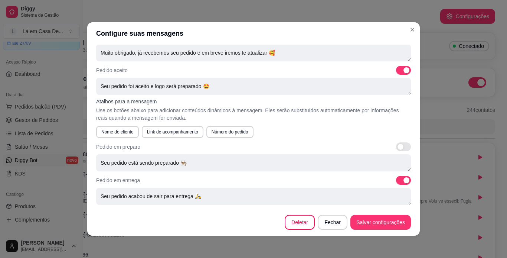
scroll to position [297, 0]
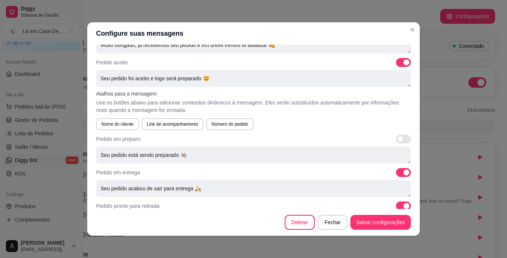
click at [398, 139] on span at bounding box center [401, 139] width 6 height 6
click at [396, 140] on input "checkbox" at bounding box center [398, 142] width 5 height 5
click at [404, 140] on span at bounding box center [407, 139] width 6 height 6
click at [401, 140] on input "checkbox" at bounding box center [398, 142] width 5 height 5
checkbox input "false"
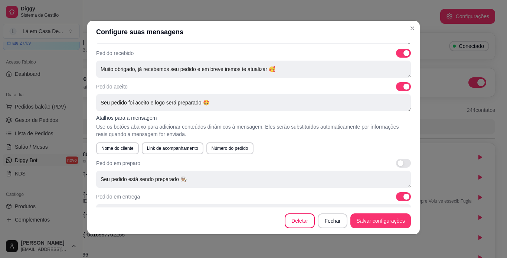
scroll to position [285, 0]
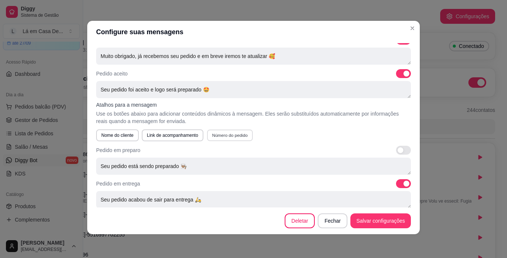
click at [230, 134] on button "Número do pedido" at bounding box center [230, 135] width 46 height 12
type textarea "Seu pedido foi aceito e logo será preparado 🤩{numero_do_pedido}"
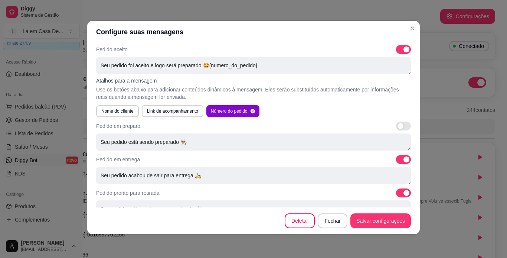
scroll to position [322, 0]
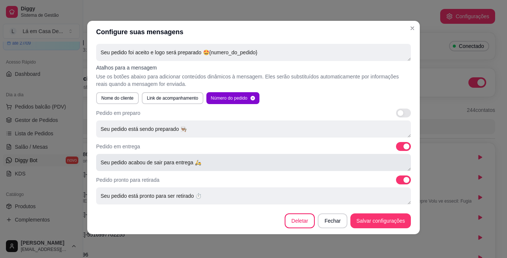
click at [218, 162] on textarea "Seu pedido acabou de sair para entrega 🛵" at bounding box center [253, 162] width 315 height 17
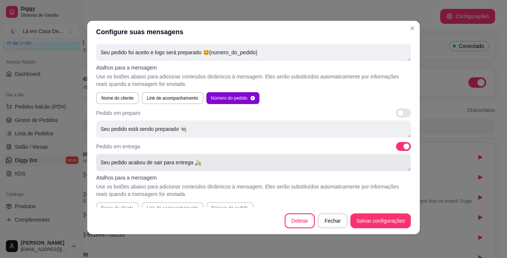
scroll to position [365, 0]
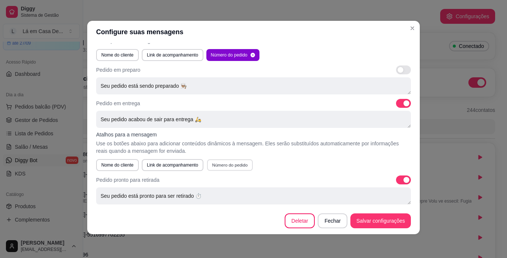
click at [227, 163] on button "Número do pedido" at bounding box center [230, 165] width 46 height 12
click at [116, 163] on button "Nome do cliente" at bounding box center [117, 165] width 43 height 12
type textarea "Seu pedido acabou de sair para entrega 🛵{numero_do_pedido}{nome}"
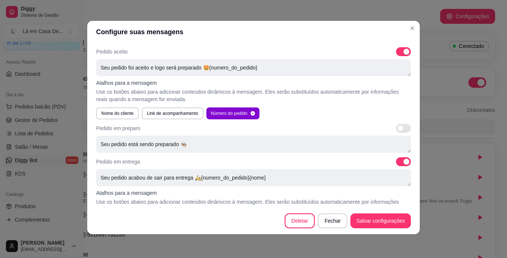
scroll to position [290, 0]
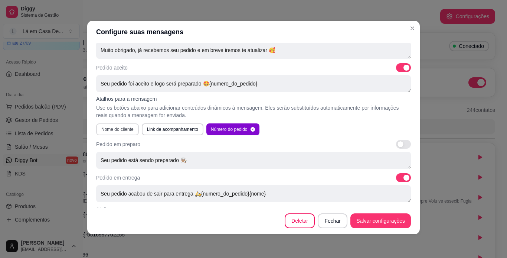
click at [118, 130] on button "Nome do cliente" at bounding box center [117, 129] width 43 height 12
type textarea "Seu pedido foi aceito e logo será preparado 🤩{numero_do_pedido}{nome}"
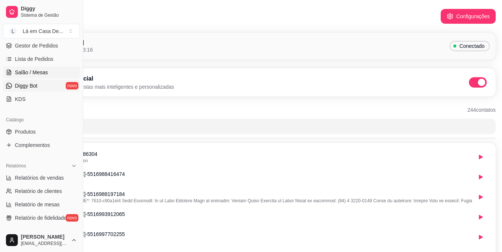
scroll to position [74, 0]
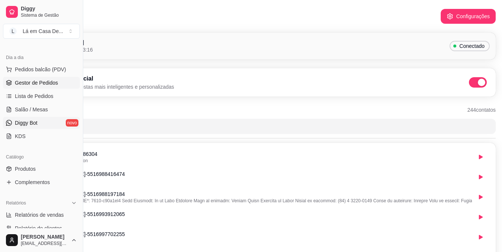
click at [42, 84] on span "Gestor de Pedidos" at bounding box center [36, 82] width 43 height 7
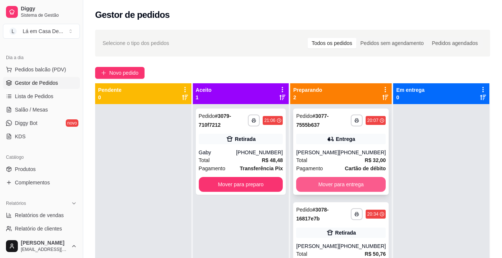
click at [359, 185] on button "Mover para entrega" at bounding box center [341, 184] width 90 height 15
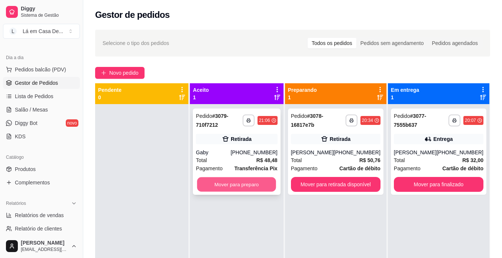
click at [245, 186] on button "Mover para preparo" at bounding box center [236, 184] width 79 height 14
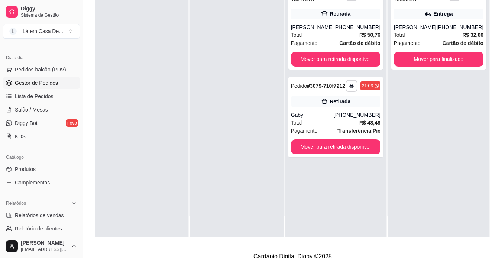
scroll to position [111, 0]
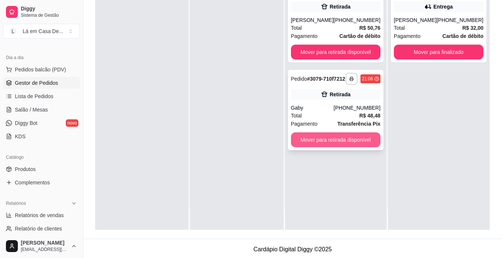
click at [338, 145] on button "Mover para retirada disponível" at bounding box center [336, 139] width 90 height 15
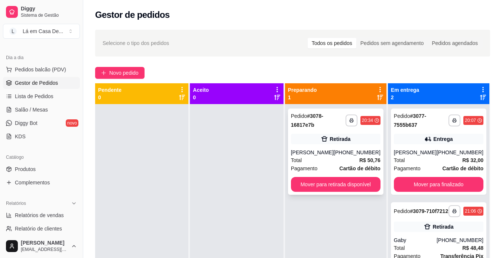
scroll to position [21, 0]
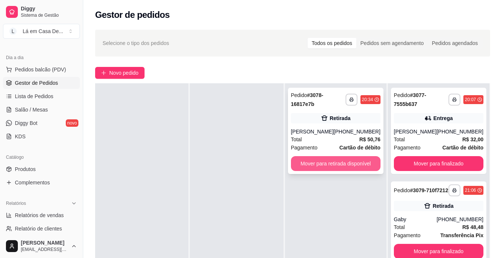
click at [336, 163] on button "Mover para retirada disponível" at bounding box center [336, 163] width 90 height 15
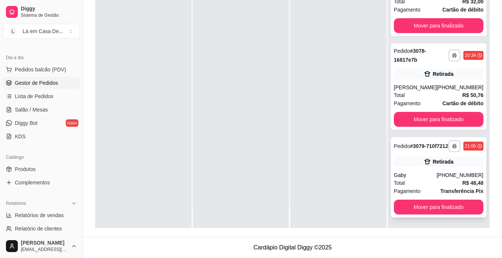
scroll to position [0, 0]
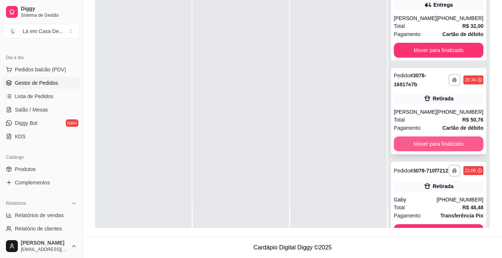
click at [436, 144] on button "Mover para finalizado" at bounding box center [439, 143] width 90 height 15
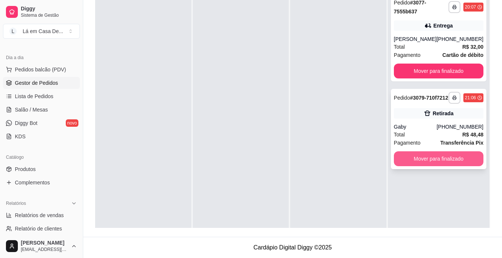
click at [442, 165] on button "Mover para finalizado" at bounding box center [439, 158] width 90 height 15
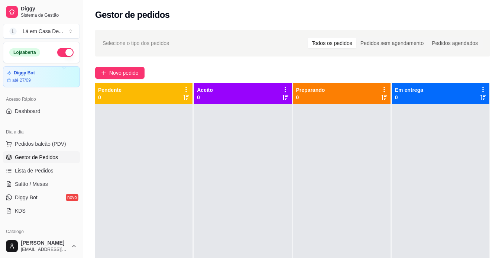
click at [65, 53] on button "button" at bounding box center [65, 52] width 16 height 9
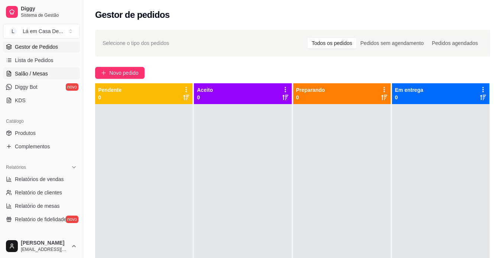
scroll to position [111, 0]
click at [30, 130] on span "Produtos" at bounding box center [25, 131] width 21 height 7
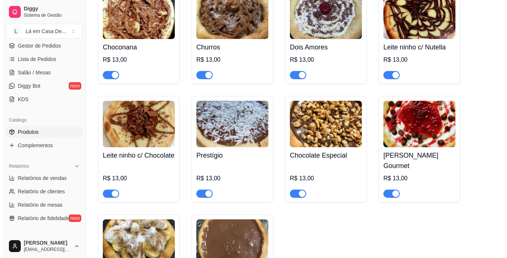
scroll to position [5461, 0]
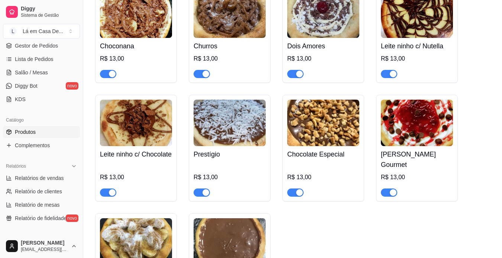
click at [228, 130] on img at bounding box center [230, 123] width 72 height 46
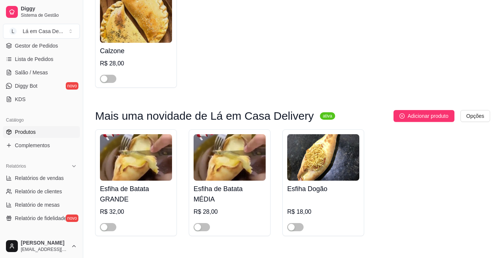
scroll to position [0, 0]
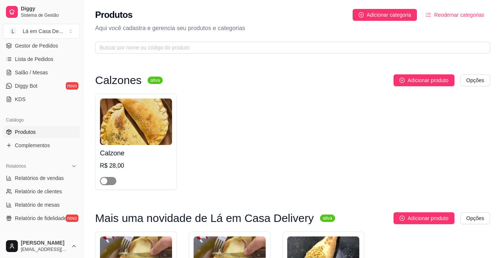
click at [105, 179] on div "button" at bounding box center [104, 181] width 7 height 7
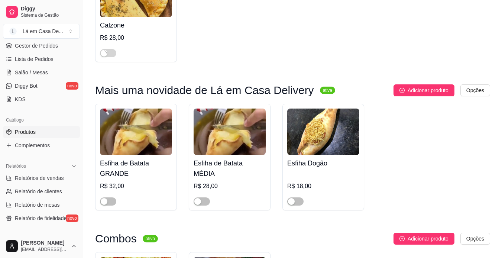
scroll to position [149, 0]
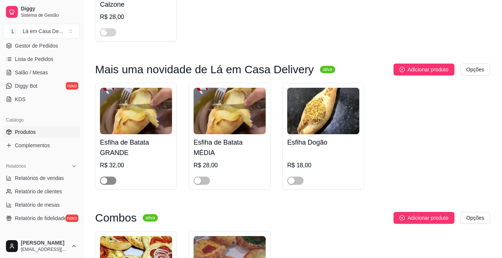
click at [105, 180] on div "button" at bounding box center [104, 180] width 7 height 7
click at [201, 181] on div "button" at bounding box center [197, 180] width 7 height 7
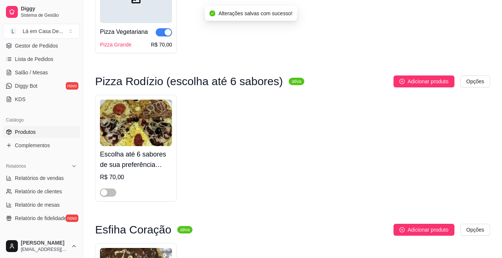
scroll to position [2006, 0]
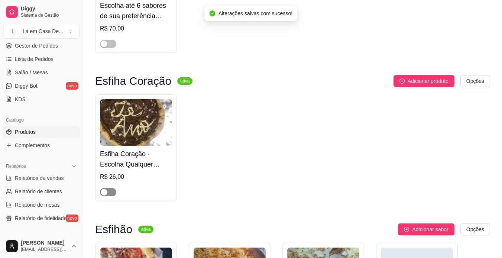
click at [103, 194] on div "button" at bounding box center [104, 192] width 7 height 7
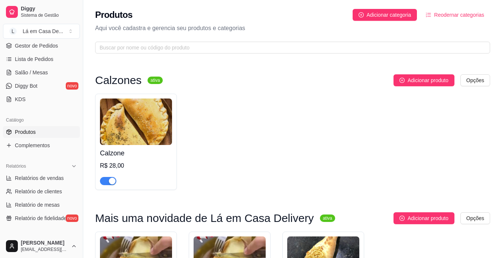
scroll to position [149, 0]
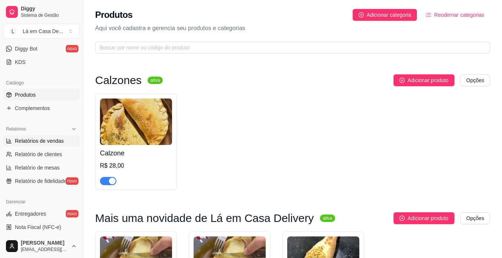
click at [42, 144] on span "Relatórios de vendas" at bounding box center [39, 140] width 49 height 7
select select "ALL"
select select "0"
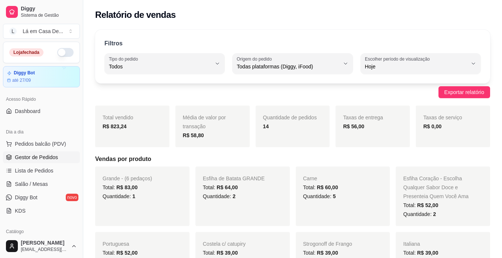
click at [42, 155] on span "Gestor de Pedidos" at bounding box center [36, 156] width 43 height 7
